Goal: Transaction & Acquisition: Purchase product/service

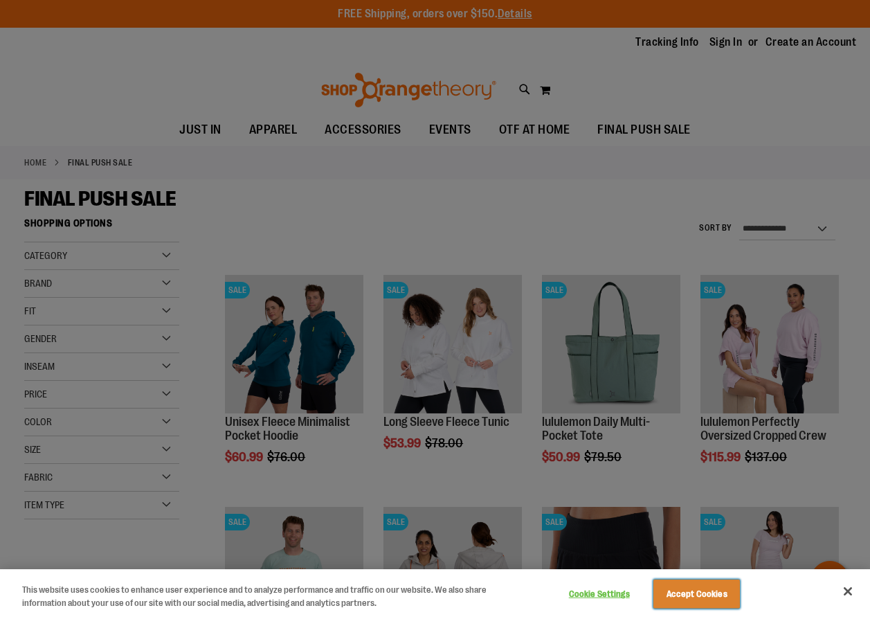
drag, startPoint x: 677, startPoint y: 593, endPoint x: 675, endPoint y: 563, distance: 30.5
click at [677, 592] on button "Accept Cookies" at bounding box center [696, 593] width 87 height 29
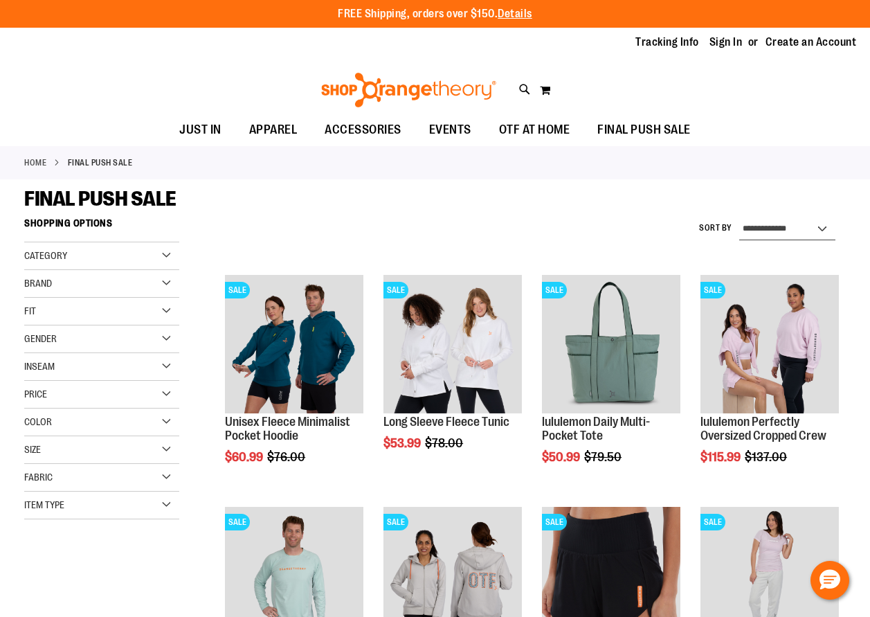
click at [821, 225] on select "**********" at bounding box center [787, 229] width 96 height 22
select select "*********"
click at [739, 218] on select "**********" at bounding box center [787, 229] width 96 height 22
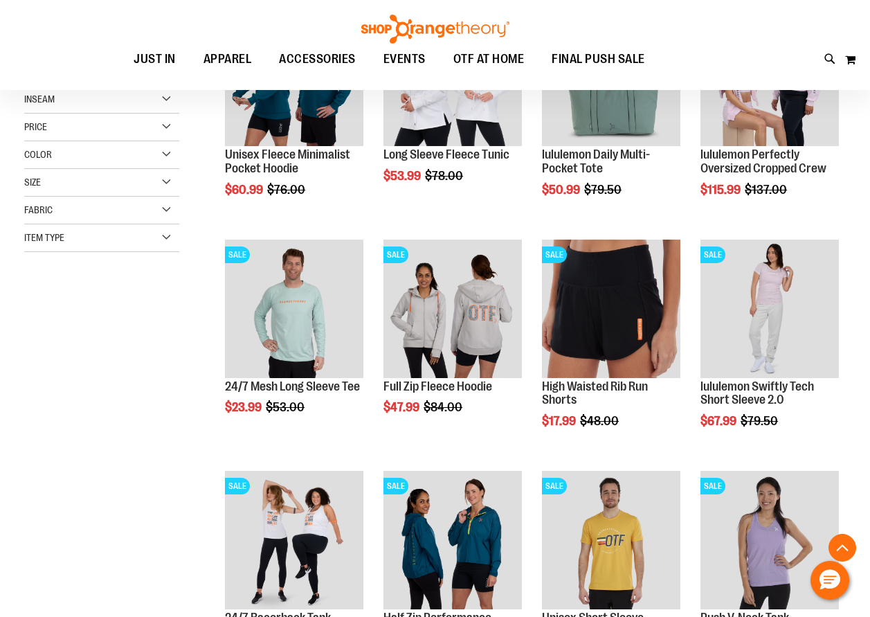
scroll to position [484, 0]
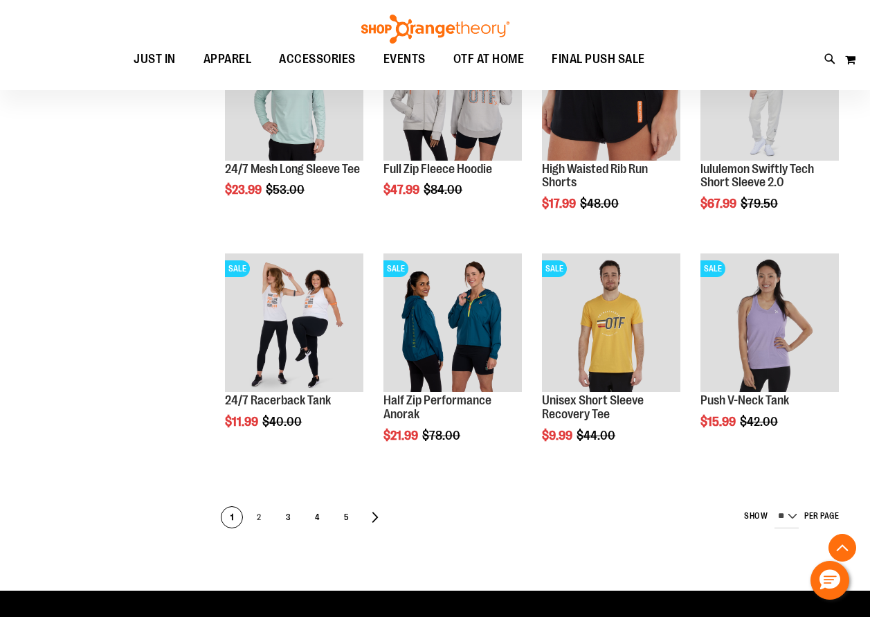
click at [258, 515] on span "2" at bounding box center [258, 518] width 21 height 22
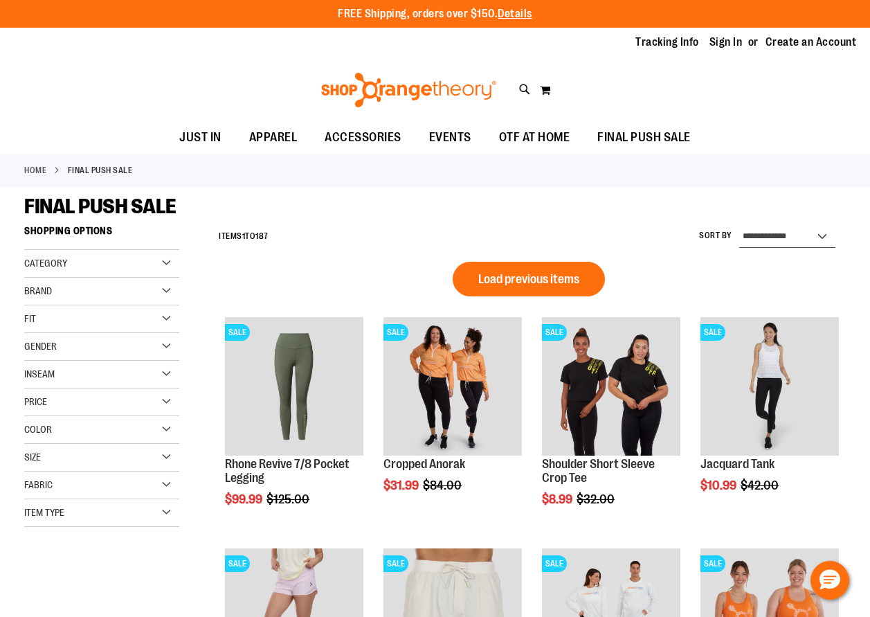
click at [820, 235] on select "**********" at bounding box center [787, 237] width 96 height 22
select select "*********"
click at [739, 226] on select "**********" at bounding box center [787, 237] width 96 height 22
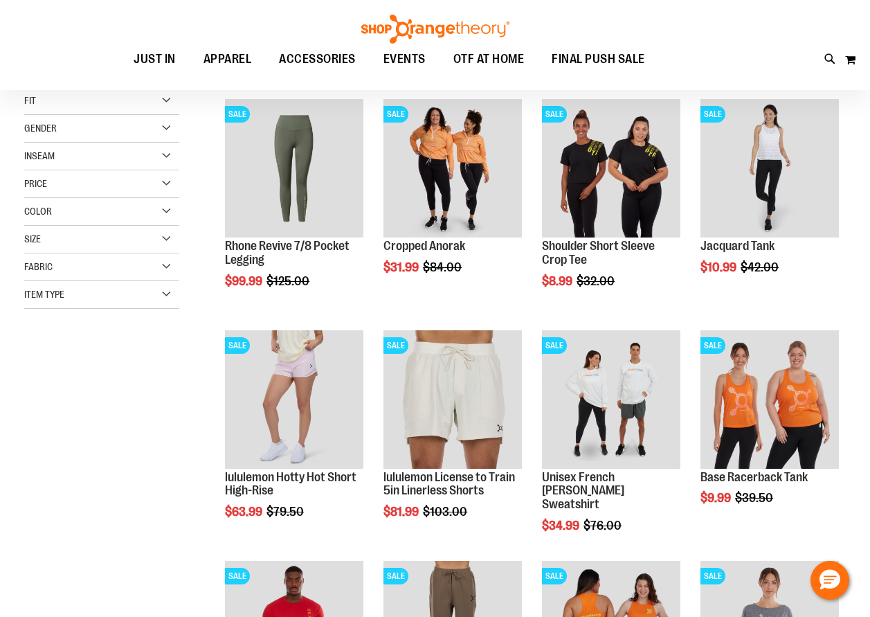
scroll to position [219, 0]
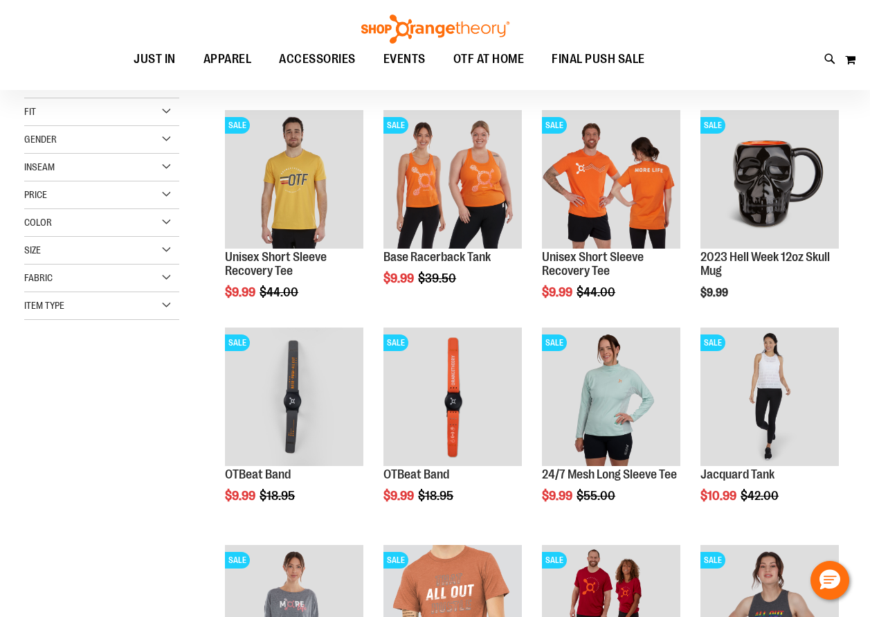
scroll to position [207, 0]
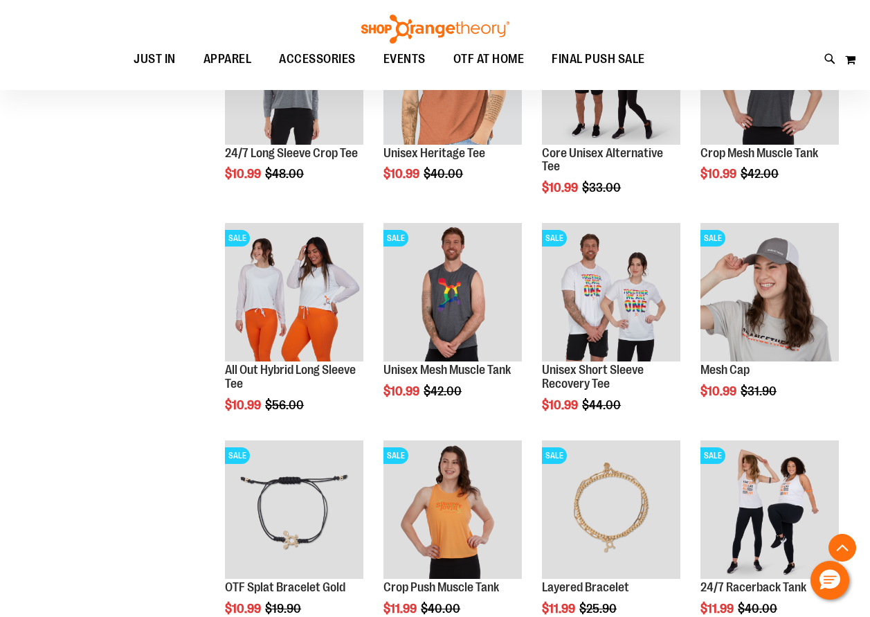
scroll to position [761, 0]
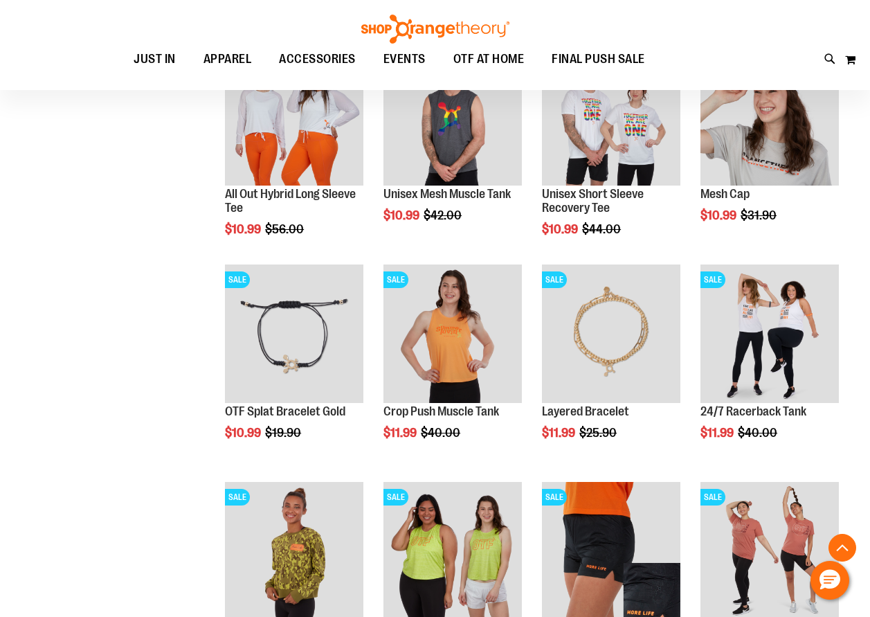
scroll to position [968, 0]
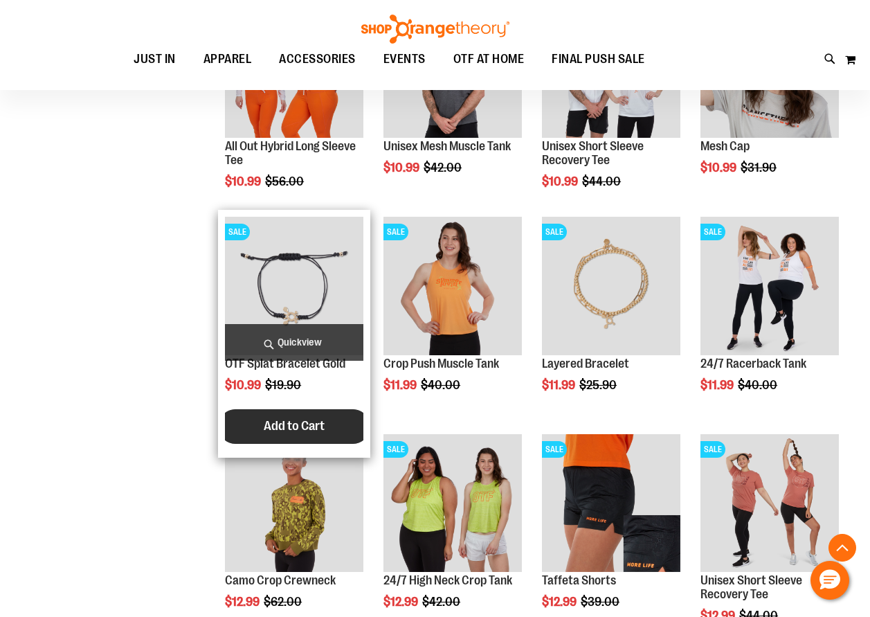
click at [307, 426] on span "Add to Cart" at bounding box center [294, 425] width 61 height 15
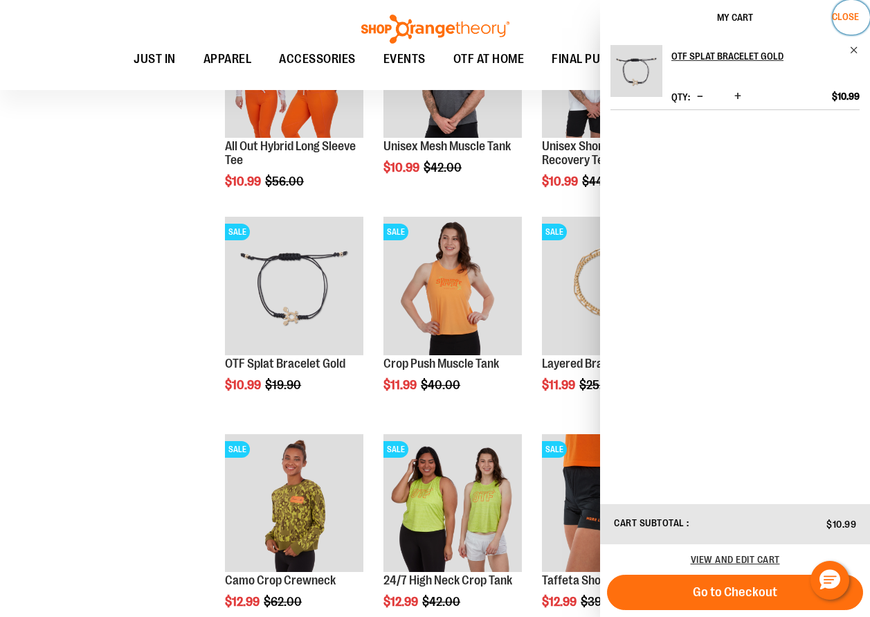
click at [849, 15] on span "Close" at bounding box center [845, 16] width 27 height 11
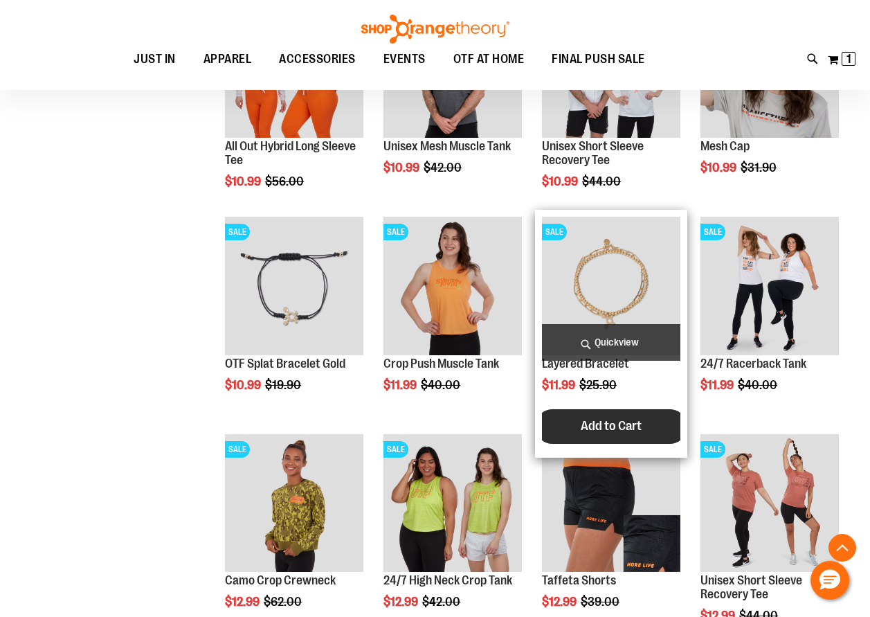
click at [618, 426] on span "Add to Cart" at bounding box center [611, 425] width 61 height 15
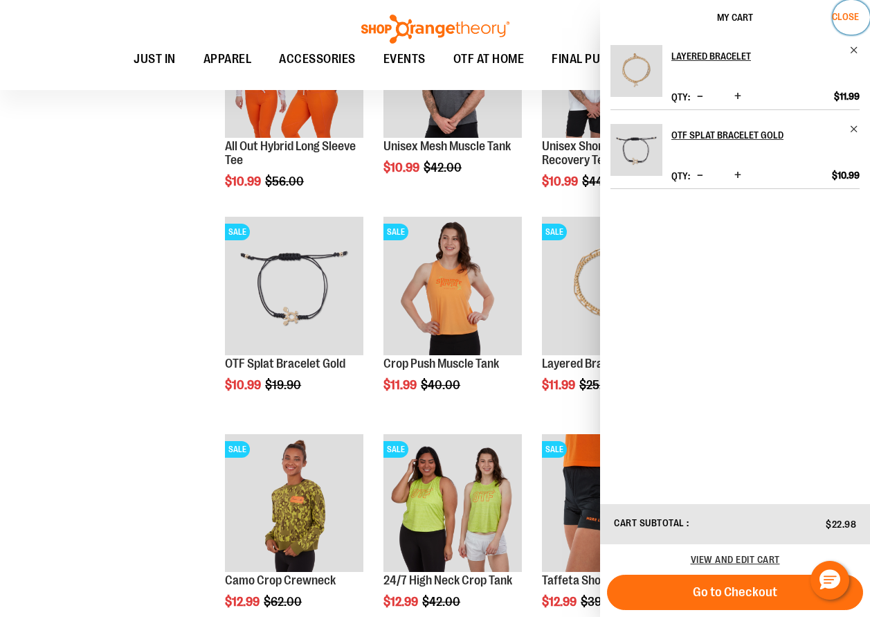
click at [842, 12] on span "Close" at bounding box center [845, 16] width 27 height 11
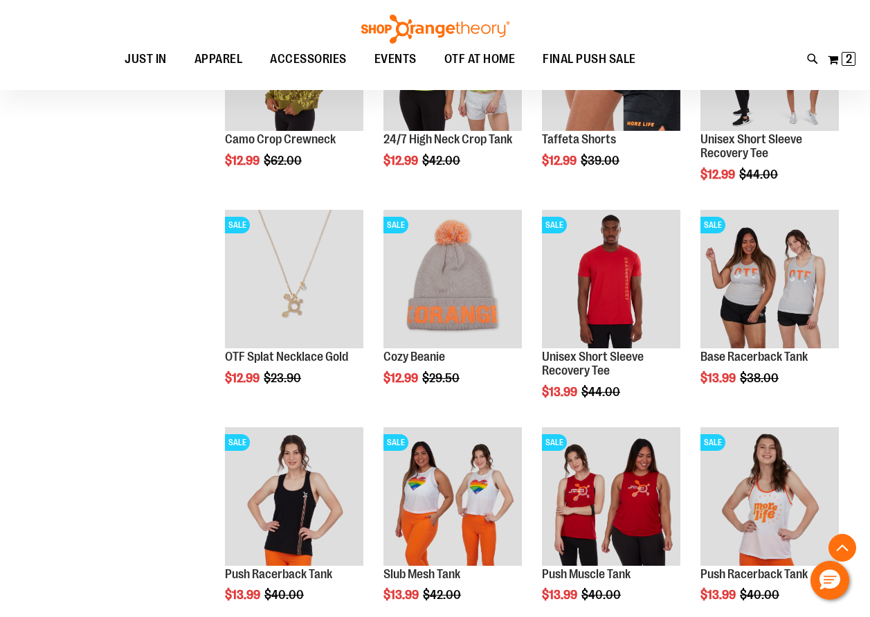
scroll to position [1522, 0]
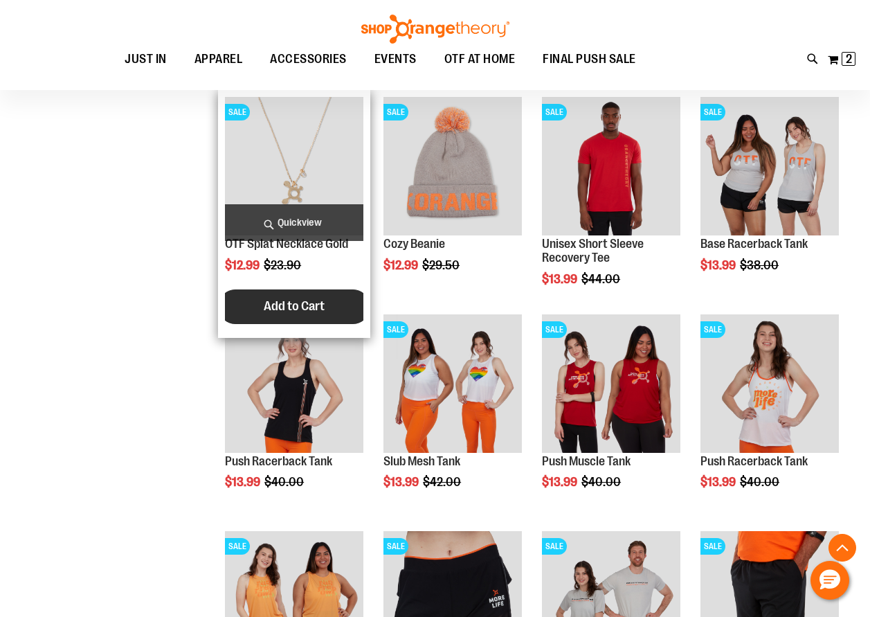
click at [296, 300] on span "Add to Cart" at bounding box center [294, 305] width 61 height 15
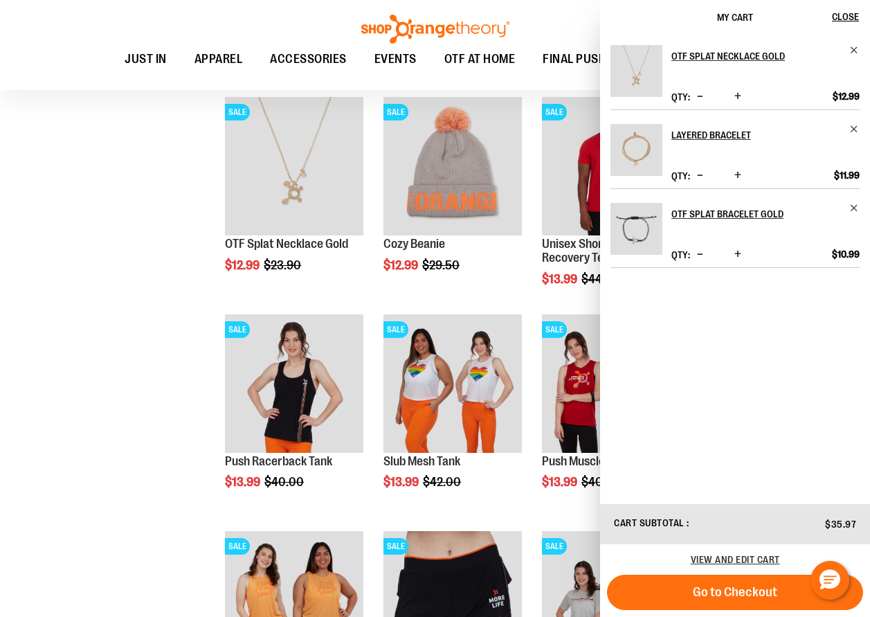
scroll to position [1591, 0]
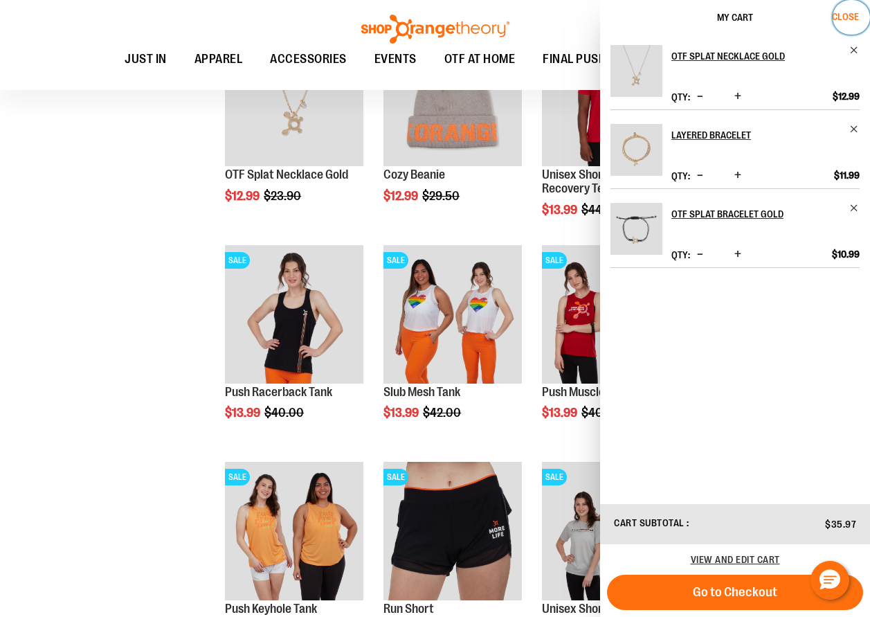
click at [848, 15] on span "Close" at bounding box center [845, 16] width 27 height 11
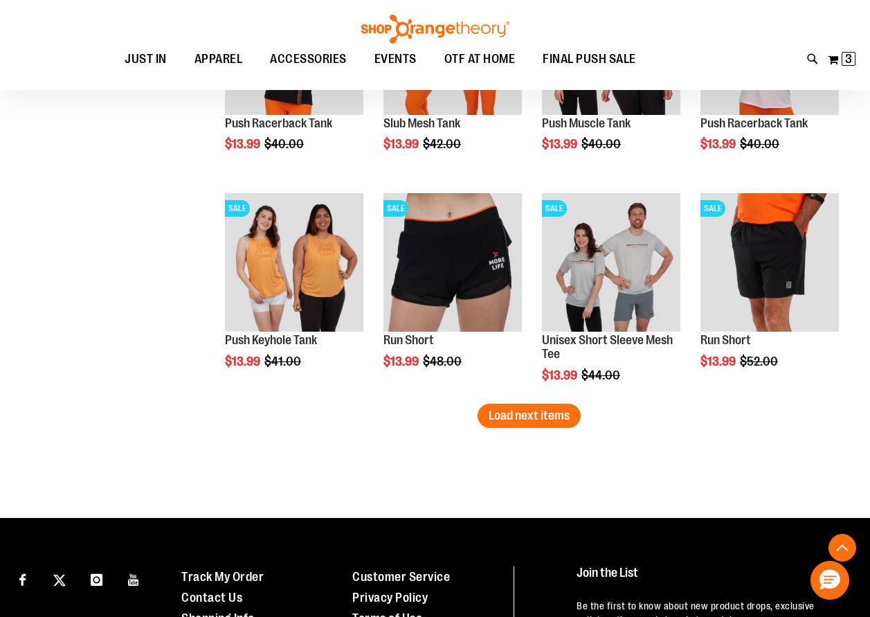
scroll to position [1868, 0]
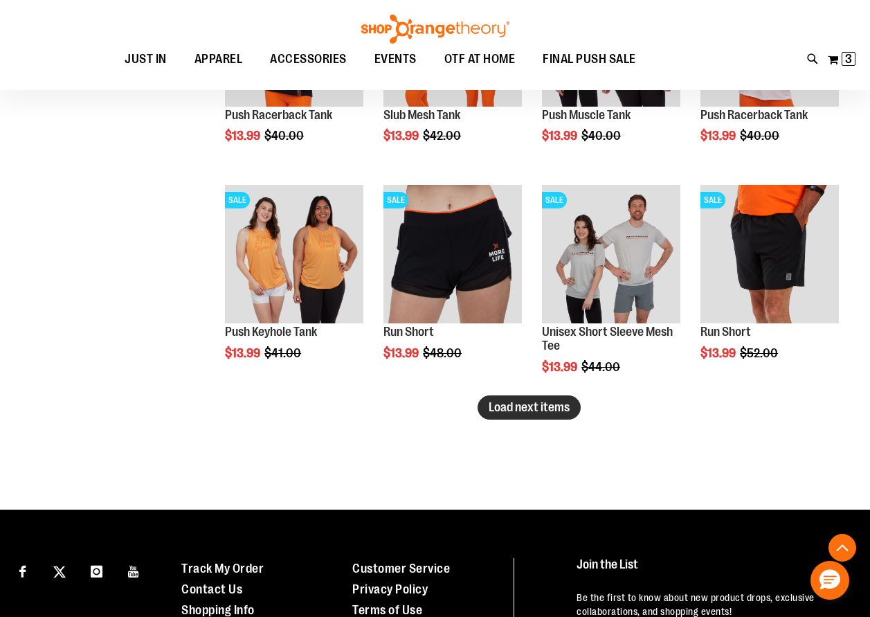
click at [541, 406] on span "Load next items" at bounding box center [529, 407] width 81 height 14
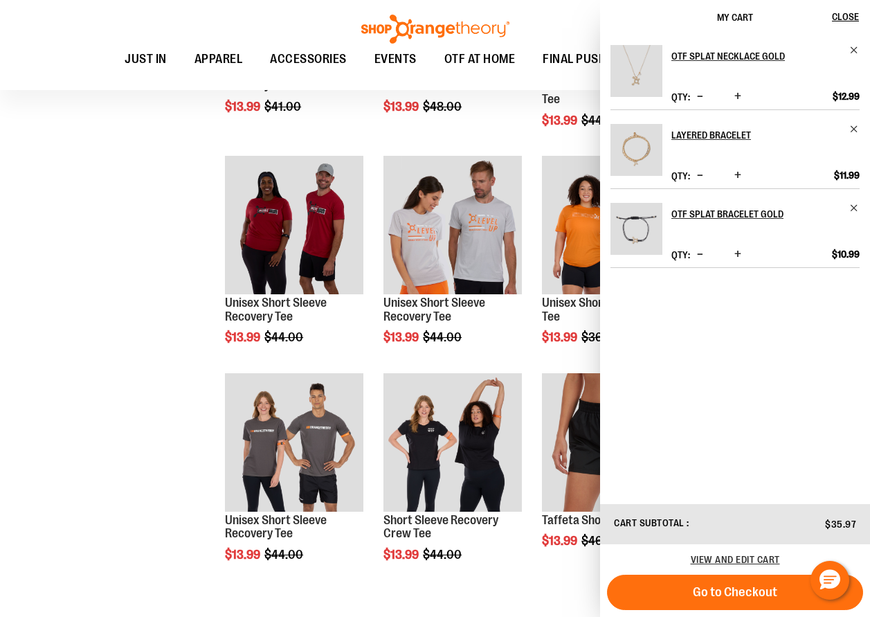
scroll to position [2145, 0]
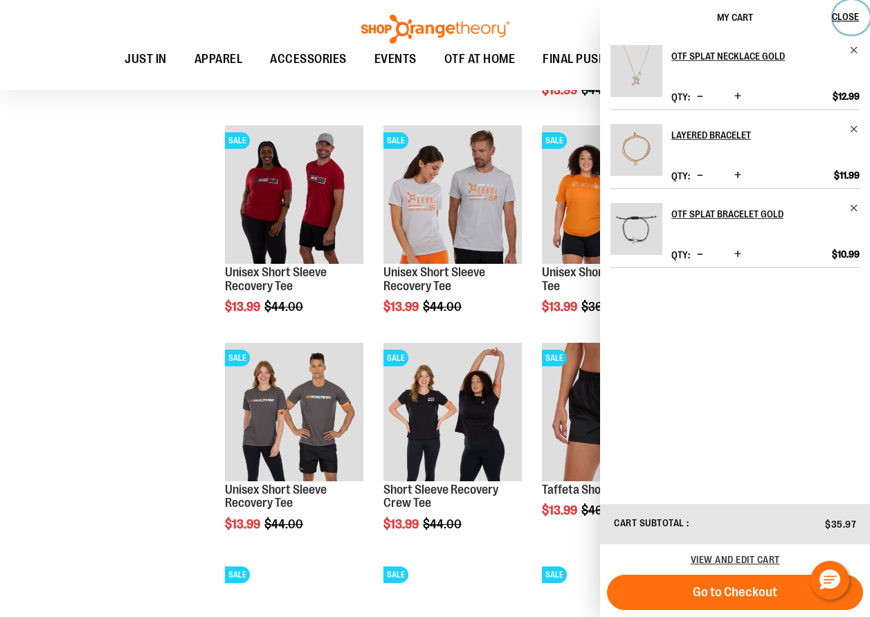
drag, startPoint x: 845, startPoint y: 18, endPoint x: 838, endPoint y: 17, distance: 7.0
click at [845, 18] on span "Close" at bounding box center [845, 16] width 27 height 11
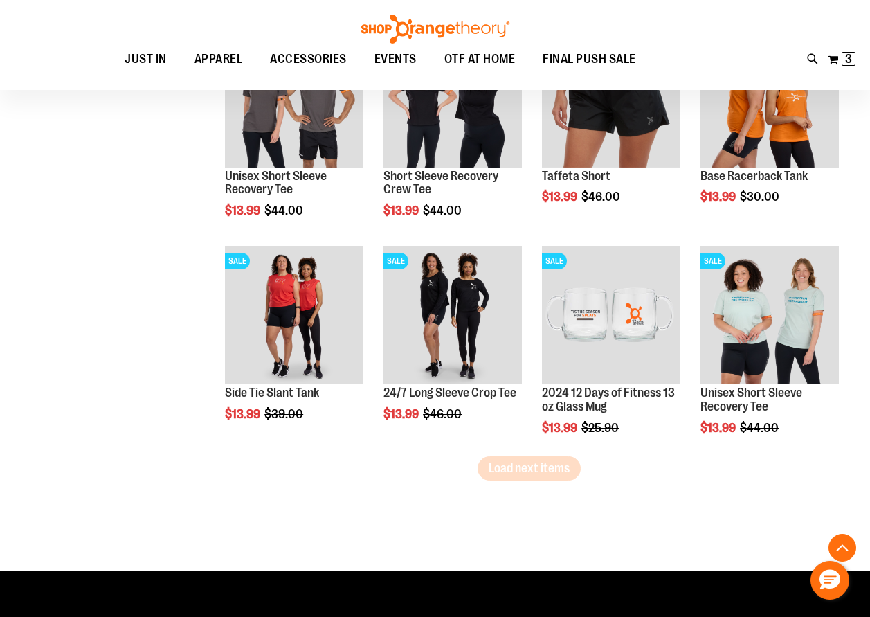
scroll to position [2491, 0]
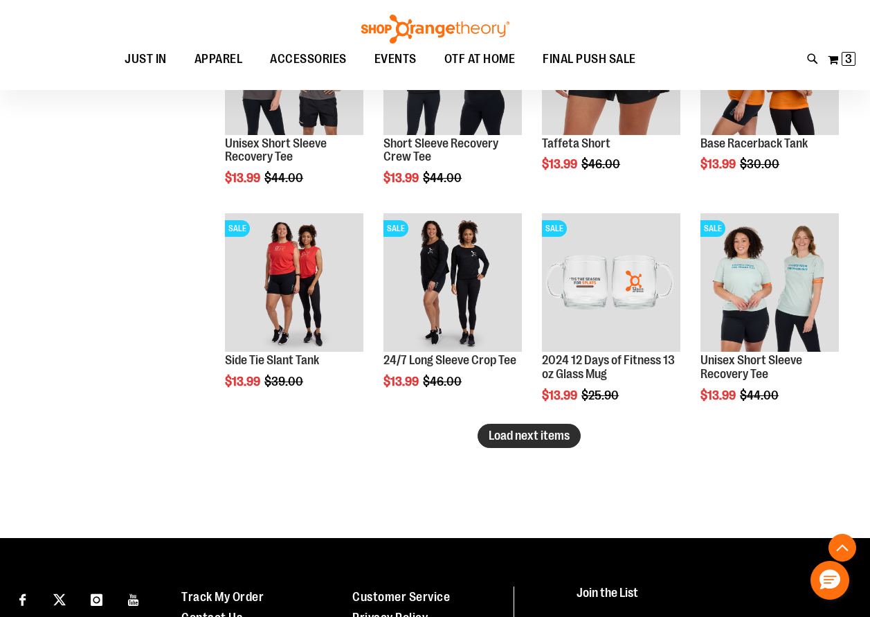
click at [530, 430] on span "Load next items" at bounding box center [529, 435] width 81 height 14
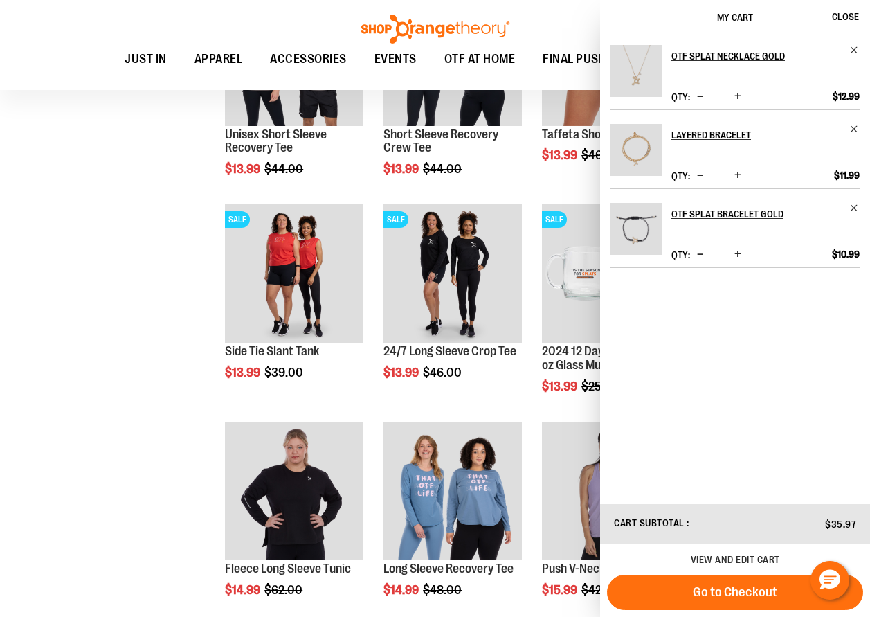
scroll to position [2698, 0]
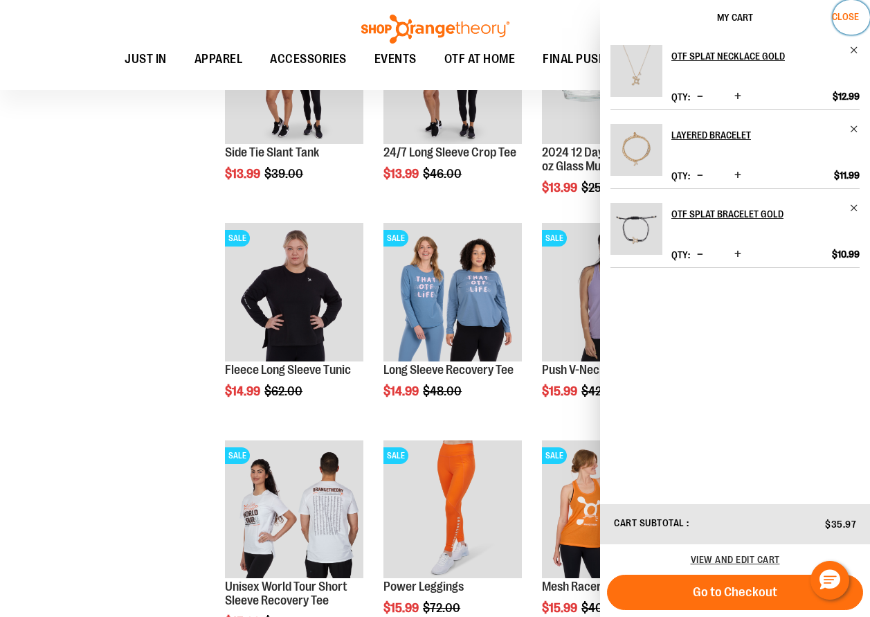
click at [839, 19] on span "Close" at bounding box center [845, 16] width 27 height 11
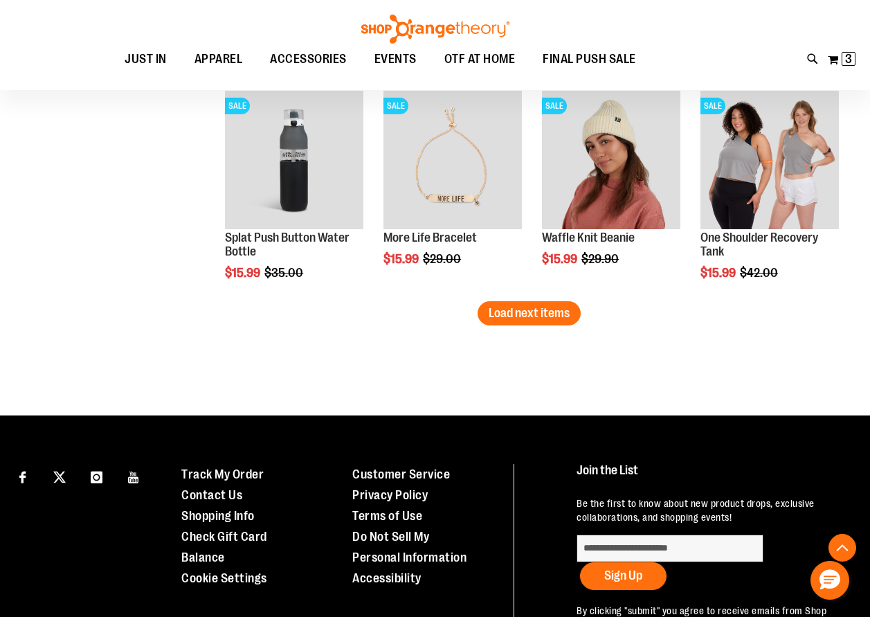
scroll to position [3321, 0]
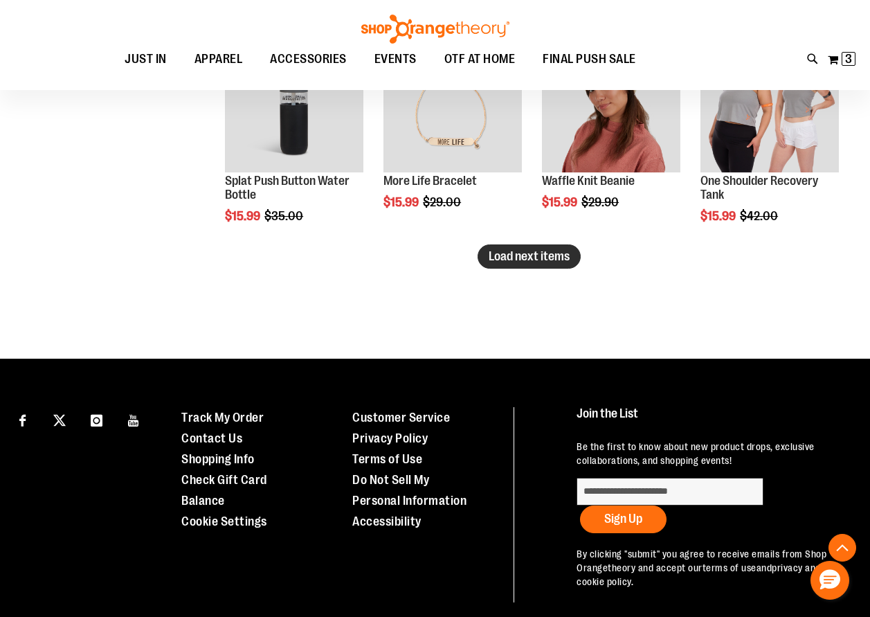
click at [549, 260] on span "Load next items" at bounding box center [529, 256] width 81 height 14
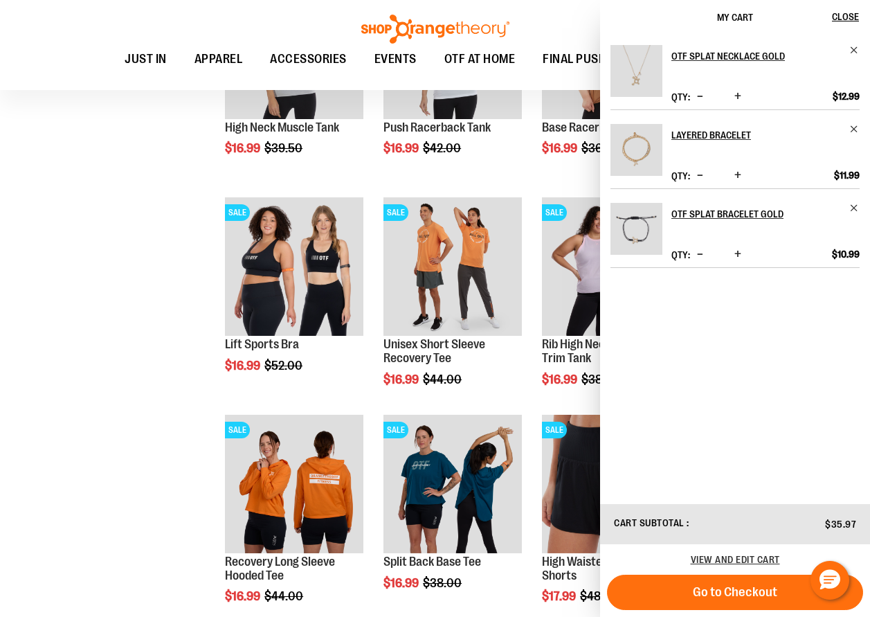
scroll to position [3598, 0]
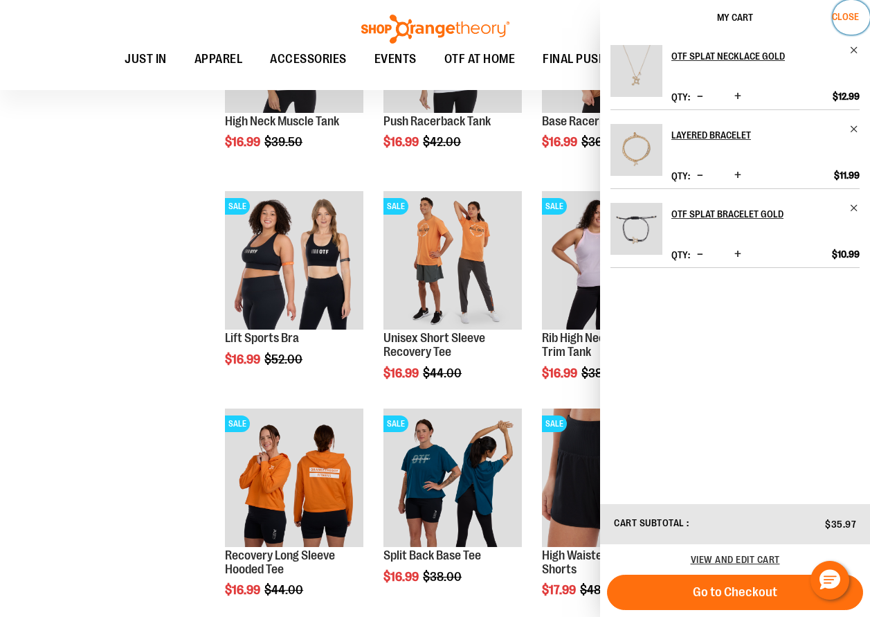
click at [848, 16] on span "Close" at bounding box center [845, 16] width 27 height 11
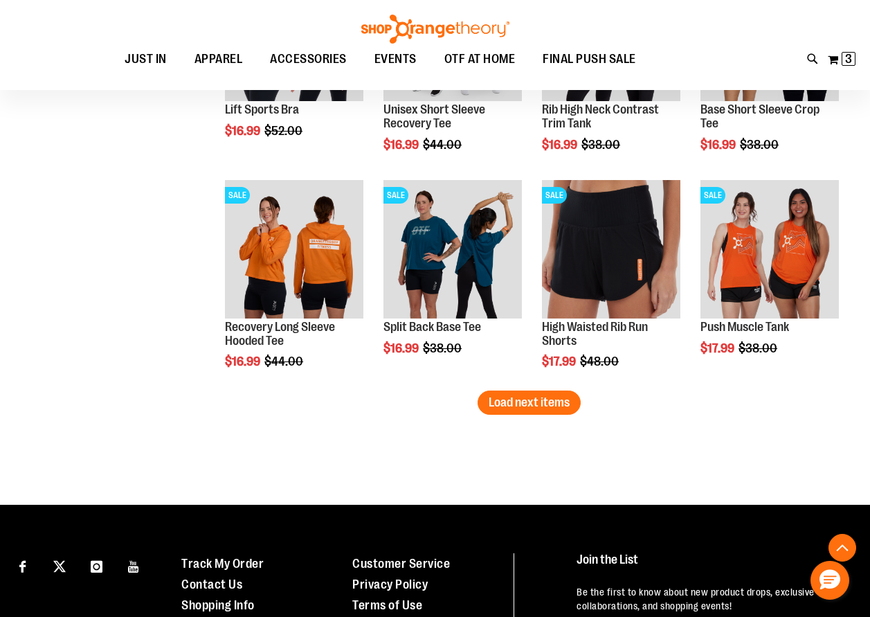
scroll to position [3875, 0]
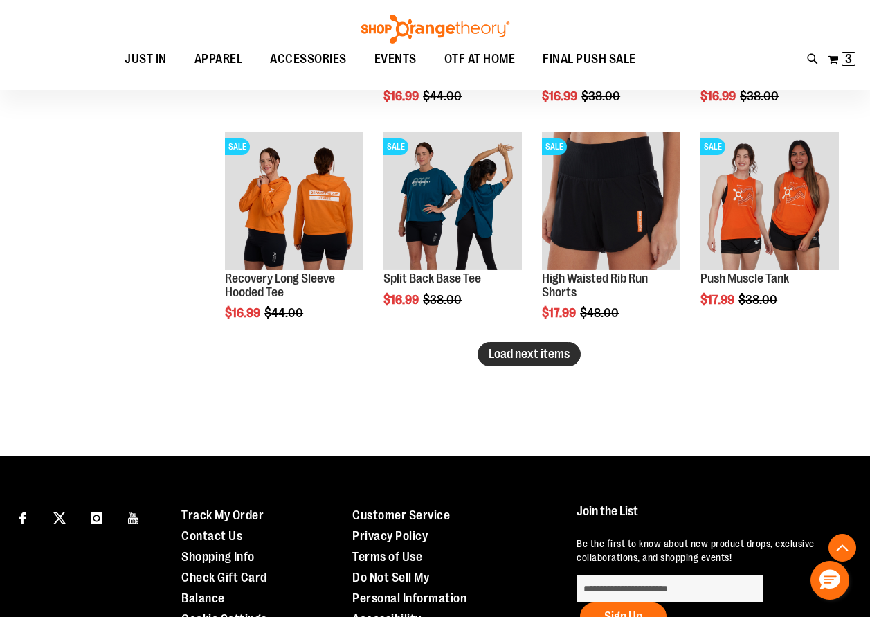
click at [513, 354] on span "Load next items" at bounding box center [529, 354] width 81 height 14
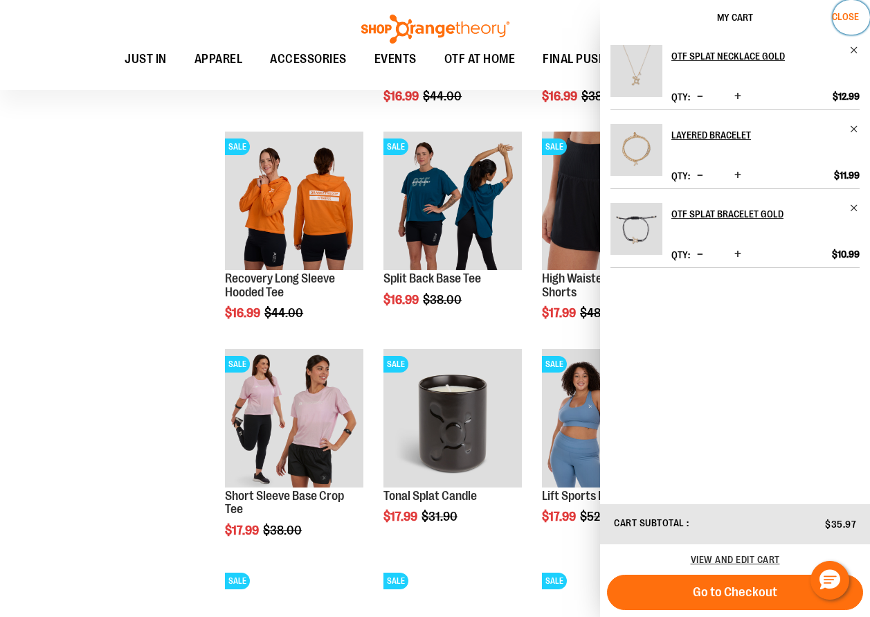
click at [844, 18] on span "Close" at bounding box center [845, 16] width 27 height 11
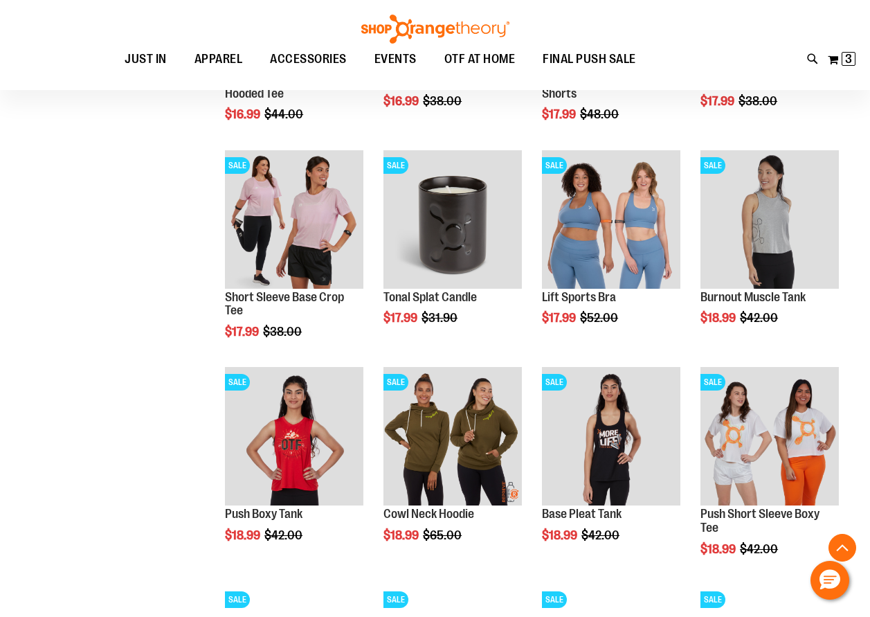
scroll to position [4151, 0]
